Goal: Transaction & Acquisition: Obtain resource

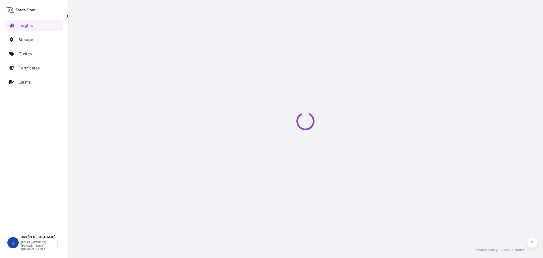
select select "2025"
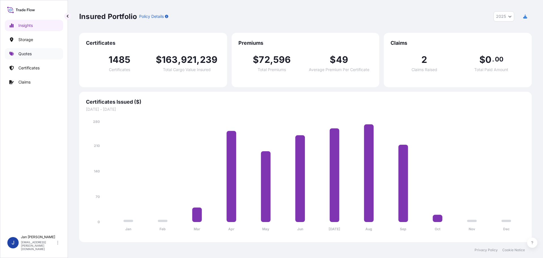
click at [27, 54] on p "Quotes" at bounding box center [24, 54] width 13 height 6
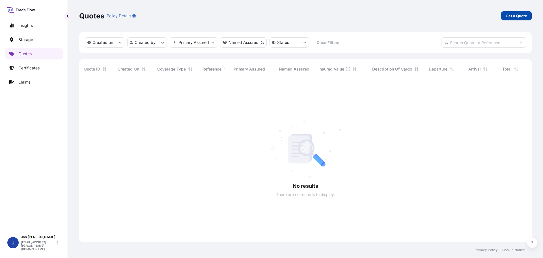
scroll to position [179, 449]
click at [504, 18] on link "Get a Quote" at bounding box center [517, 15] width 31 height 9
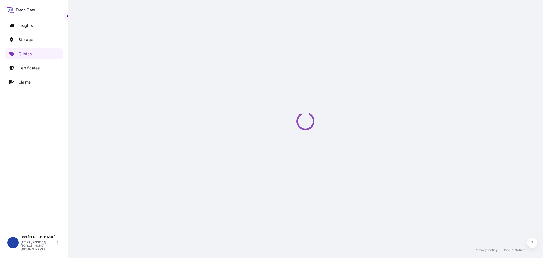
select select "Water"
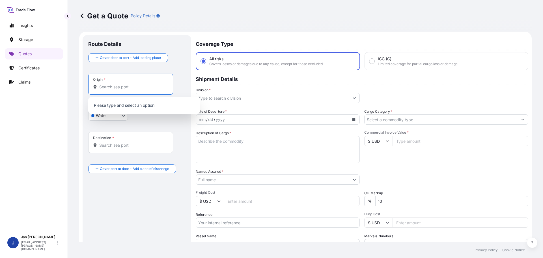
click at [120, 88] on input "Origin *" at bounding box center [132, 87] width 67 height 6
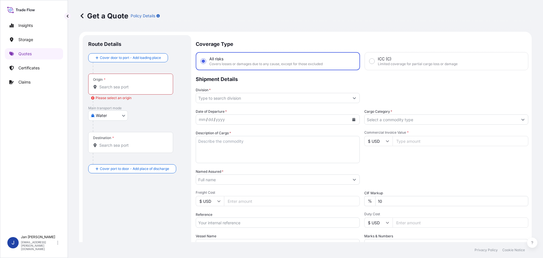
click at [145, 89] on input "Origin * Please select an origin" at bounding box center [132, 87] width 67 height 6
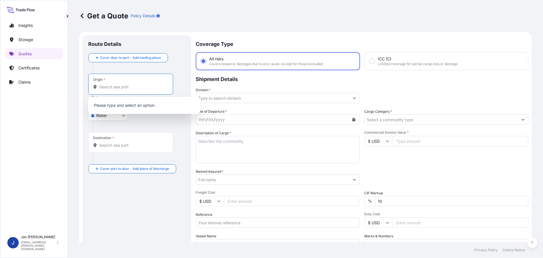
paste input "BREMERHAVEN"
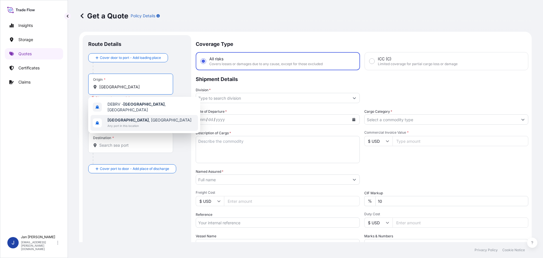
click at [132, 117] on b "Bremerhaven" at bounding box center [128, 119] width 41 height 5
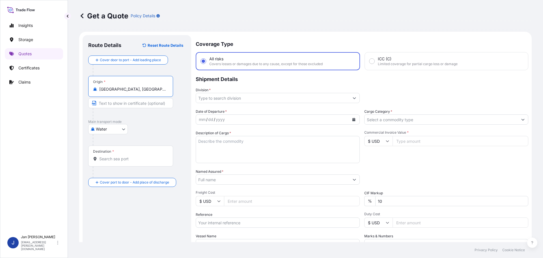
type input "Bremerhaven, Germany"
click at [122, 162] on div "Destination *" at bounding box center [130, 155] width 85 height 21
click at [122, 162] on input "Destination *" at bounding box center [132, 159] width 67 height 6
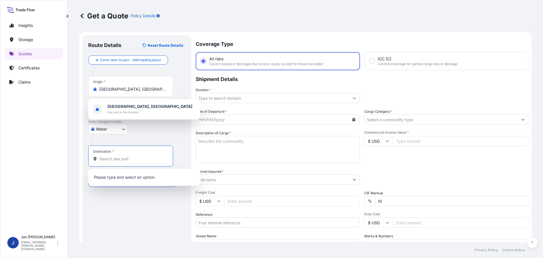
paste input "ISTANBUL"
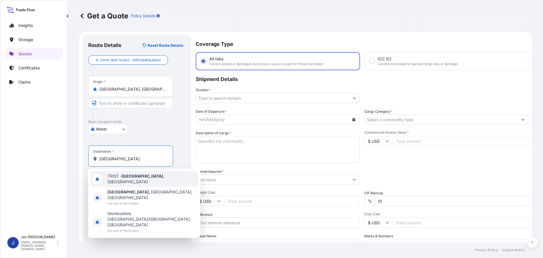
click at [119, 178] on span "TRIST - Istanbul , Turkey" at bounding box center [152, 178] width 88 height 11
type input "TRIST - Istanbul, Turkey"
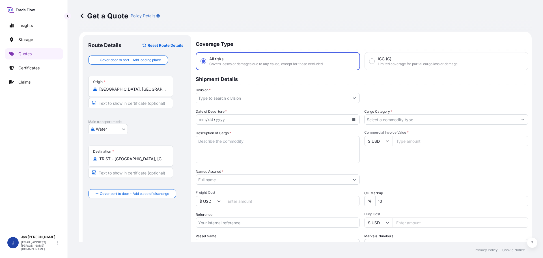
click at [138, 141] on div at bounding box center [139, 139] width 93 height 11
click at [293, 103] on div "Coverage Type All risks Covers losses or damages due to any cause, except for t…" at bounding box center [362, 163] width 333 height 256
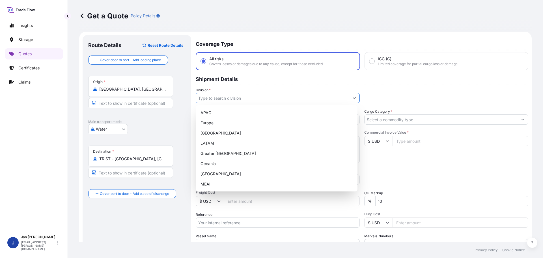
click at [293, 101] on input "Division *" at bounding box center [272, 98] width 153 height 10
click at [278, 126] on div "Europe" at bounding box center [276, 123] width 157 height 10
type input "Europe"
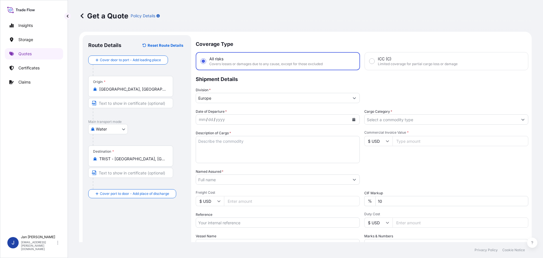
drag, startPoint x: 446, startPoint y: 87, endPoint x: 441, endPoint y: 101, distance: 14.8
click at [446, 88] on div "Division * Europe" at bounding box center [362, 95] width 333 height 16
click at [436, 123] on input "Cargo Category *" at bounding box center [441, 119] width 153 height 10
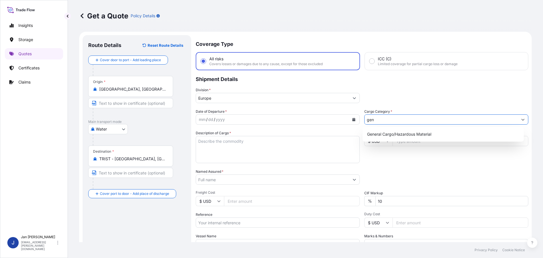
click at [432, 131] on div "General Cargo/Hazardous Material" at bounding box center [443, 134] width 157 height 10
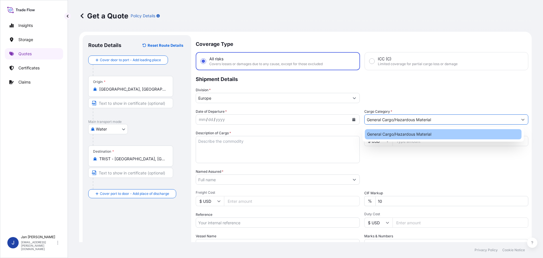
type input "General Cargo/Hazardous Material"
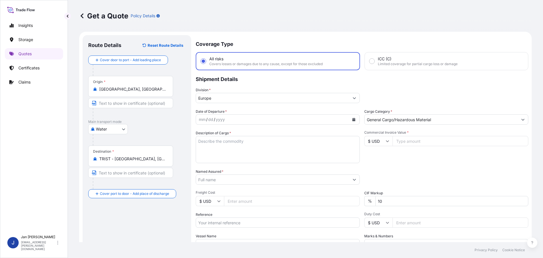
click at [435, 102] on div "Division * Europe" at bounding box center [362, 95] width 333 height 16
click at [352, 120] on icon "Calendar" at bounding box center [353, 119] width 3 height 3
click at [353, 120] on icon "Calendar" at bounding box center [354, 119] width 3 height 3
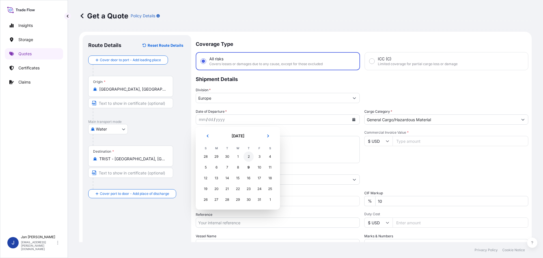
click at [251, 155] on div "2" at bounding box center [249, 156] width 10 height 10
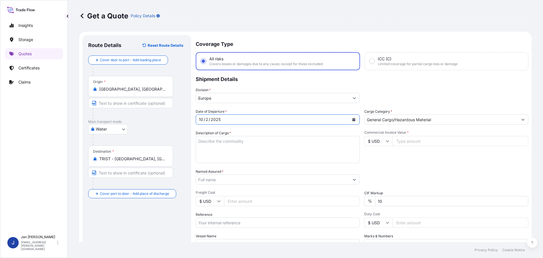
click at [439, 106] on div "Coverage Type All risks Covers losses or damages due to any cause, except for t…" at bounding box center [362, 163] width 333 height 256
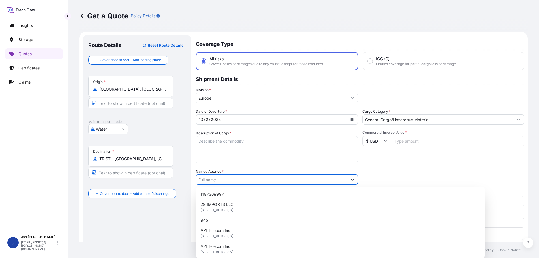
click at [266, 178] on input "Named Assured *" at bounding box center [271, 179] width 151 height 10
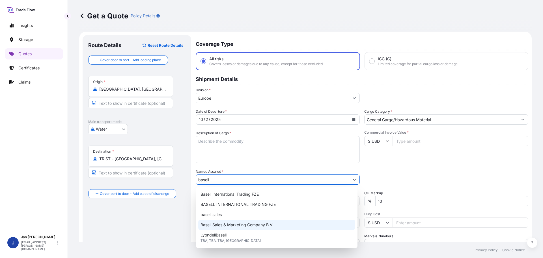
click at [256, 228] on div "Basell Sales & Marketing Company B.V." at bounding box center [276, 225] width 157 height 10
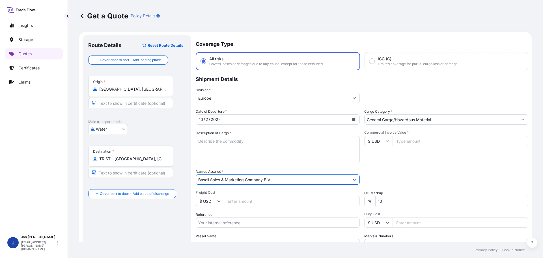
type input "Basell Sales & Marketing Company B.V."
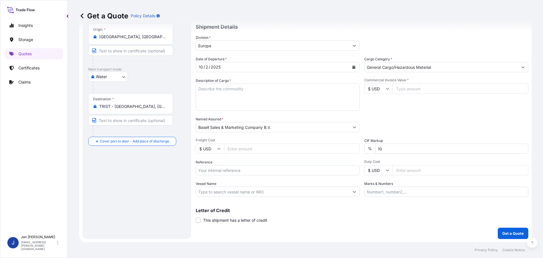
scroll to position [53, 0]
click at [225, 192] on input "Vessel Name" at bounding box center [272, 191] width 153 height 10
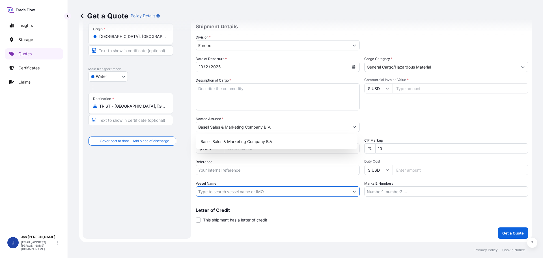
paste input "COSCO JAPAN"
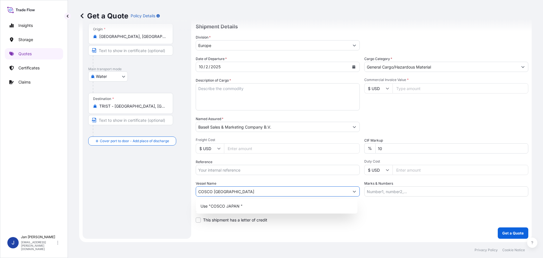
type input "COSCO JAPAN"
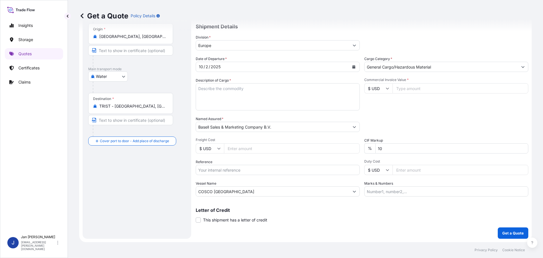
click at [263, 175] on div "Date of Departure * 10 / 2 / 2025 Cargo Category * General Cargo/Hazardous Mate…" at bounding box center [362, 126] width 333 height 140
click at [263, 172] on input "Reference" at bounding box center [278, 170] width 164 height 10
paste input "1187436447"
type input "1187436447 /"
click at [365, 82] on div "Commercial Invoice Value * $ USD" at bounding box center [447, 94] width 164 height 33
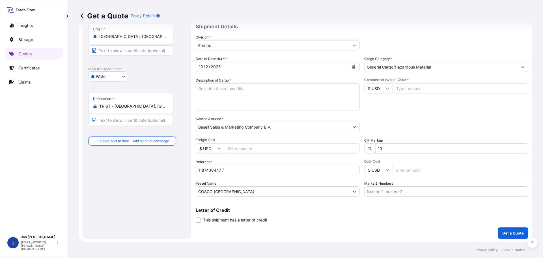
click at [369, 86] on input "$ USD" at bounding box center [379, 88] width 28 height 10
click at [370, 107] on div "€ EUR" at bounding box center [377, 104] width 24 height 11
type input "€ EUR"
click at [405, 91] on input "Commercial Invoice Value *" at bounding box center [461, 88] width 136 height 10
type input "48753.30"
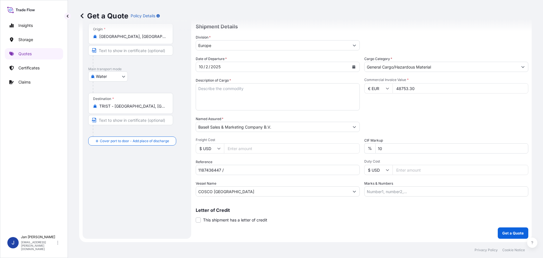
click at [429, 112] on div "Date of Departure * 10 / 2 / 2025 Cargo Category * General Cargo/Hazardous Mate…" at bounding box center [362, 126] width 333 height 140
click at [269, 102] on textarea "Description of Cargo *" at bounding box center [278, 96] width 164 height 27
paste textarea "POLYPROPYLENE 976 BAGS LOADED ONTO 18 PALLETS LOADED INTO 1 40' HIGH CUBE CONTA…"
type textarea "POLYPROPYLENE 976 BAGS LOADED ONTO 18 PALLETS LOADED INTO 1 40' HIGH CUBE CONTA…"
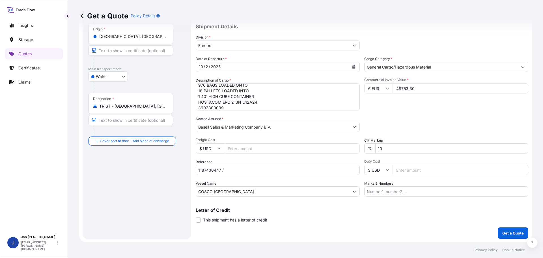
click at [395, 106] on div "Commercial Invoice Value * € EUR 48753.30" at bounding box center [447, 94] width 164 height 33
drag, startPoint x: 261, startPoint y: 178, endPoint x: 260, endPoint y: 170, distance: 8.3
click at [261, 175] on div "Date of Departure * 10 / 2 / 2025 Cargo Category * General Cargo/Hazardous Mate…" at bounding box center [362, 126] width 333 height 140
click at [260, 170] on input "1187436447 /" at bounding box center [278, 170] width 164 height 10
paste input "5013184607 / 304261677"
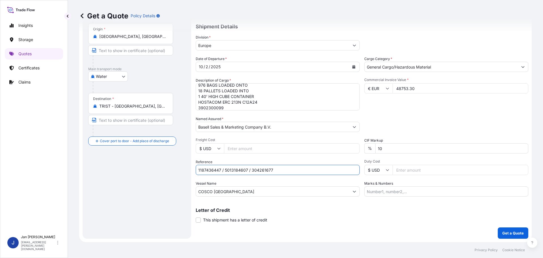
type input "1187436447 / 5013184607 / 304261677"
click at [439, 127] on div "Packing Category Type to search a container mode Please select a primary mode o…" at bounding box center [447, 124] width 164 height 16
click at [503, 230] on button "Get a Quote" at bounding box center [513, 232] width 31 height 11
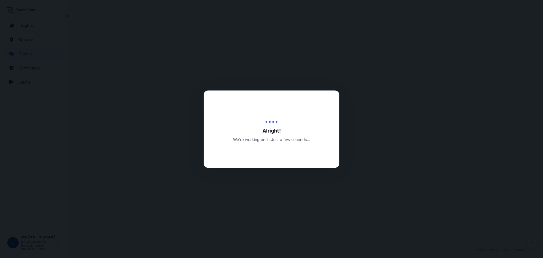
select select "Water"
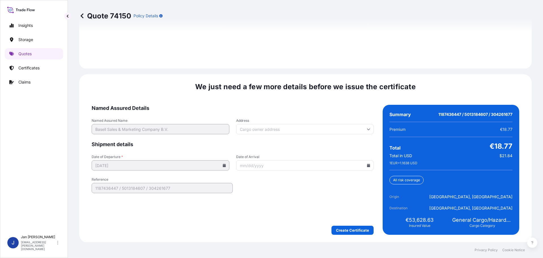
scroll to position [822, 0]
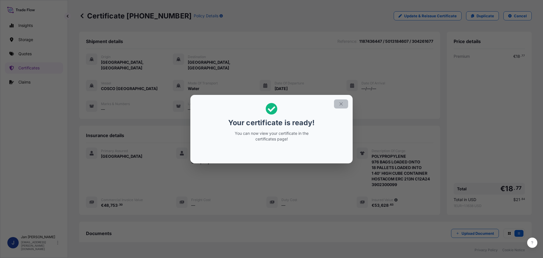
click at [343, 102] on icon "button" at bounding box center [341, 103] width 5 height 5
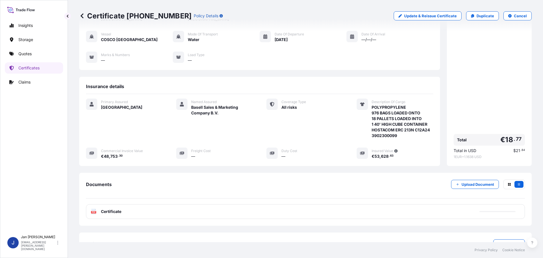
scroll to position [62, 0]
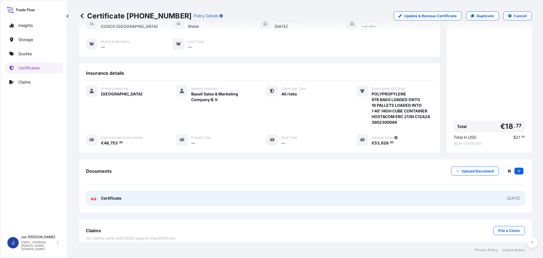
click at [135, 193] on link "PDF Certificate 2025-10-09" at bounding box center [305, 198] width 439 height 15
